Goal: Task Accomplishment & Management: Book appointment/travel/reservation

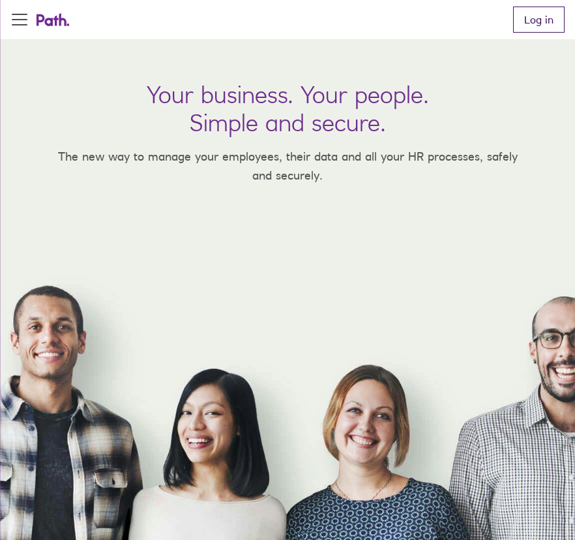
click at [540, 20] on link "Log in" at bounding box center [539, 20] width 52 height 26
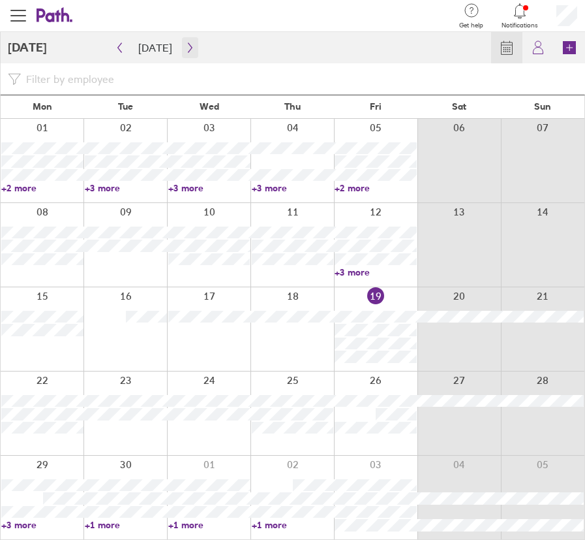
click at [187, 50] on icon "button" at bounding box center [190, 47] width 10 height 10
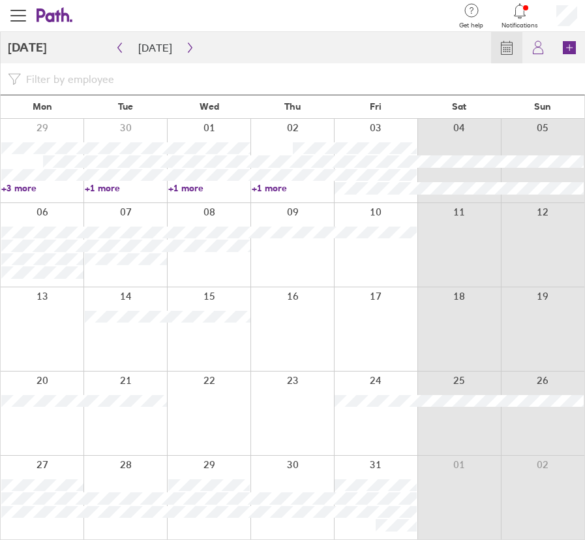
click at [378, 262] on div at bounding box center [376, 245] width 84 height 84
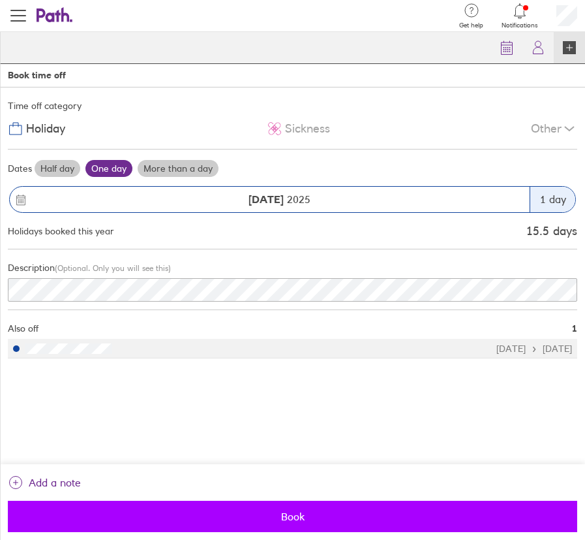
click at [253, 517] on span "Book" at bounding box center [292, 516] width 551 height 12
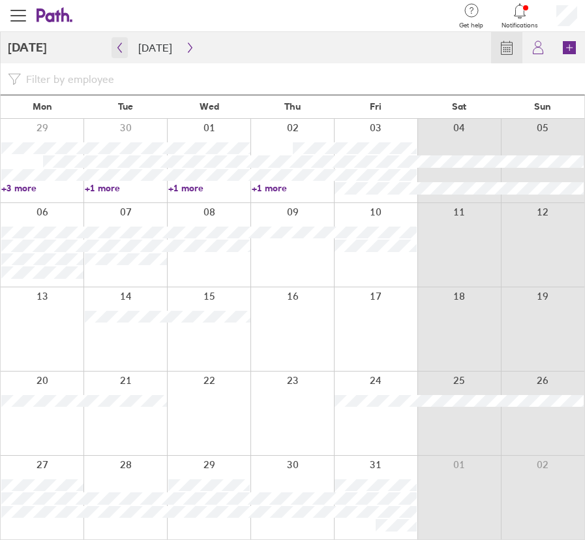
click at [123, 53] on button "button" at bounding box center [120, 47] width 16 height 21
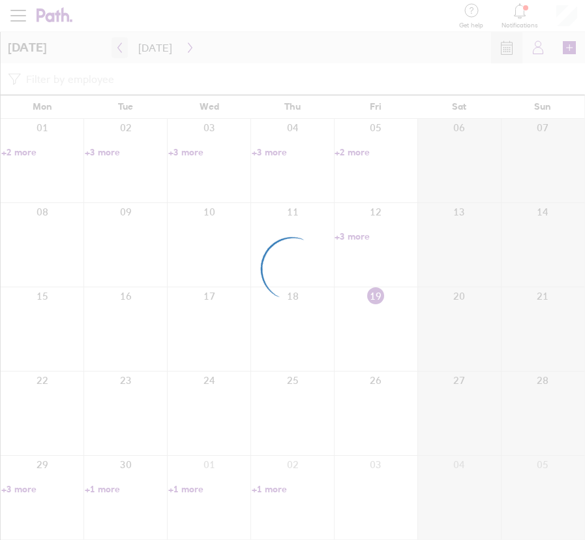
click at [121, 53] on div at bounding box center [292, 270] width 585 height 540
